Goal: Information Seeking & Learning: Learn about a topic

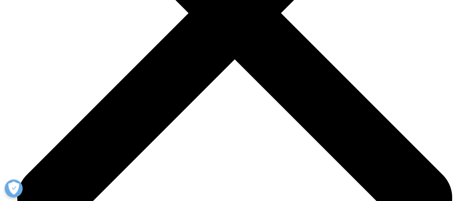
scroll to position [2229, 0]
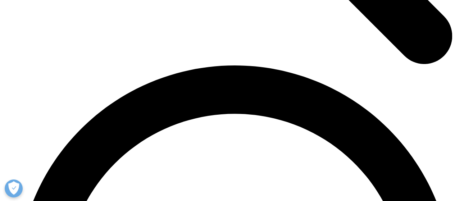
scroll to position [2841, 0]
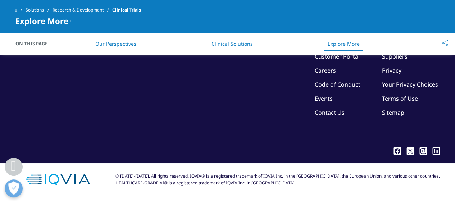
scroll to position [1926, 0]
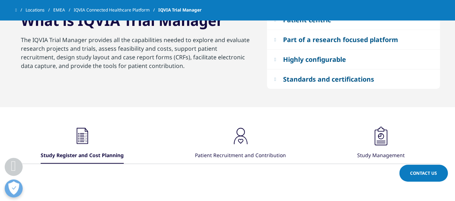
scroll to position [248, 0]
